Goal: Navigation & Orientation: Find specific page/section

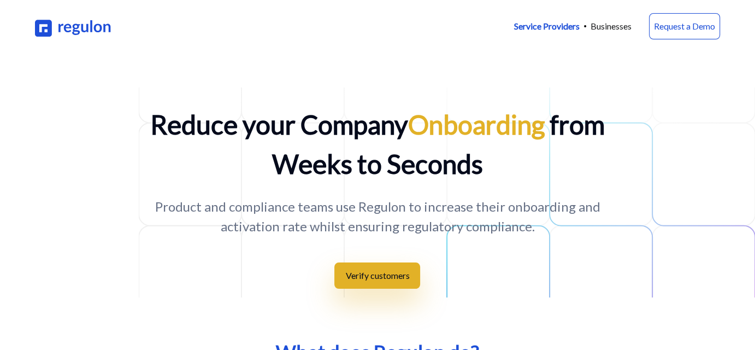
click at [78, 27] on img at bounding box center [73, 26] width 77 height 21
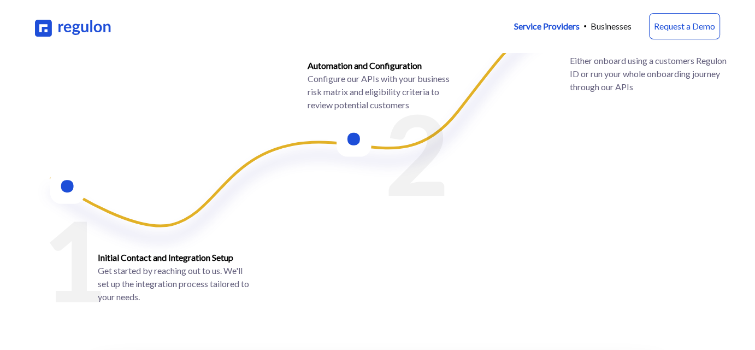
scroll to position [1203, 0]
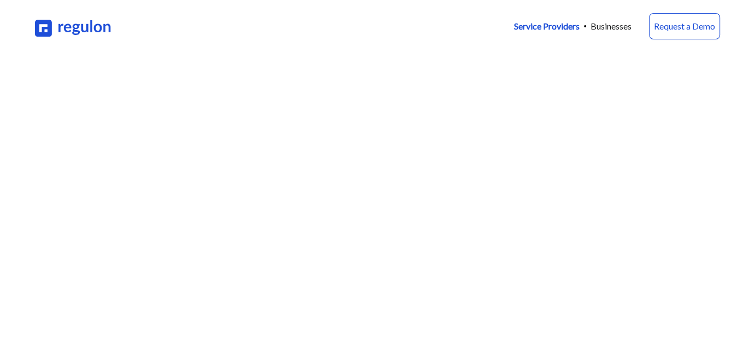
scroll to position [1203, 0]
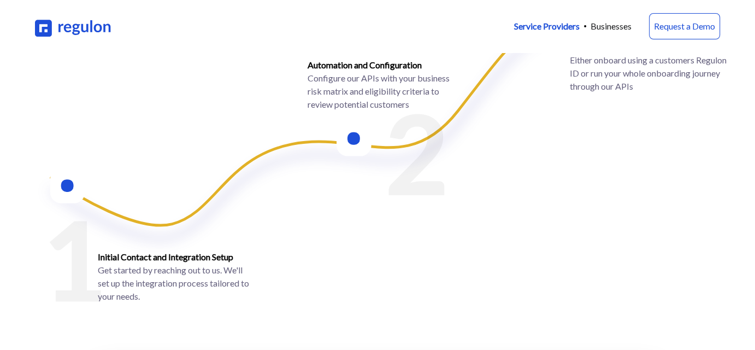
click at [89, 31] on img at bounding box center [73, 26] width 77 height 21
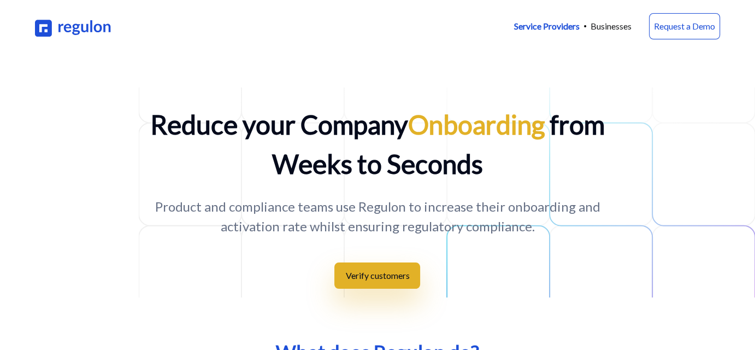
click at [554, 30] on p "Service Providers" at bounding box center [547, 26] width 66 height 13
click at [612, 30] on p "Businesses" at bounding box center [611, 26] width 41 height 13
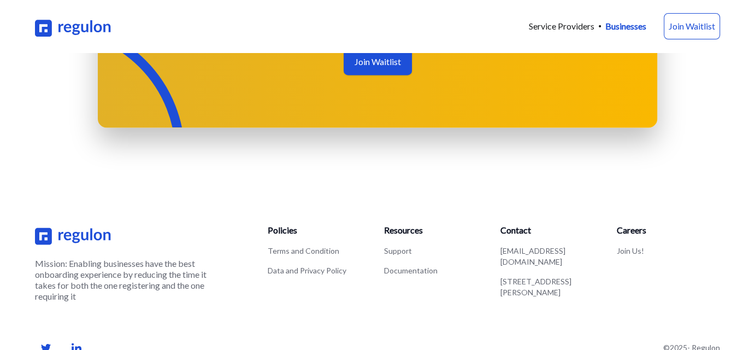
scroll to position [1640, 0]
